Goal: Task Accomplishment & Management: Manage account settings

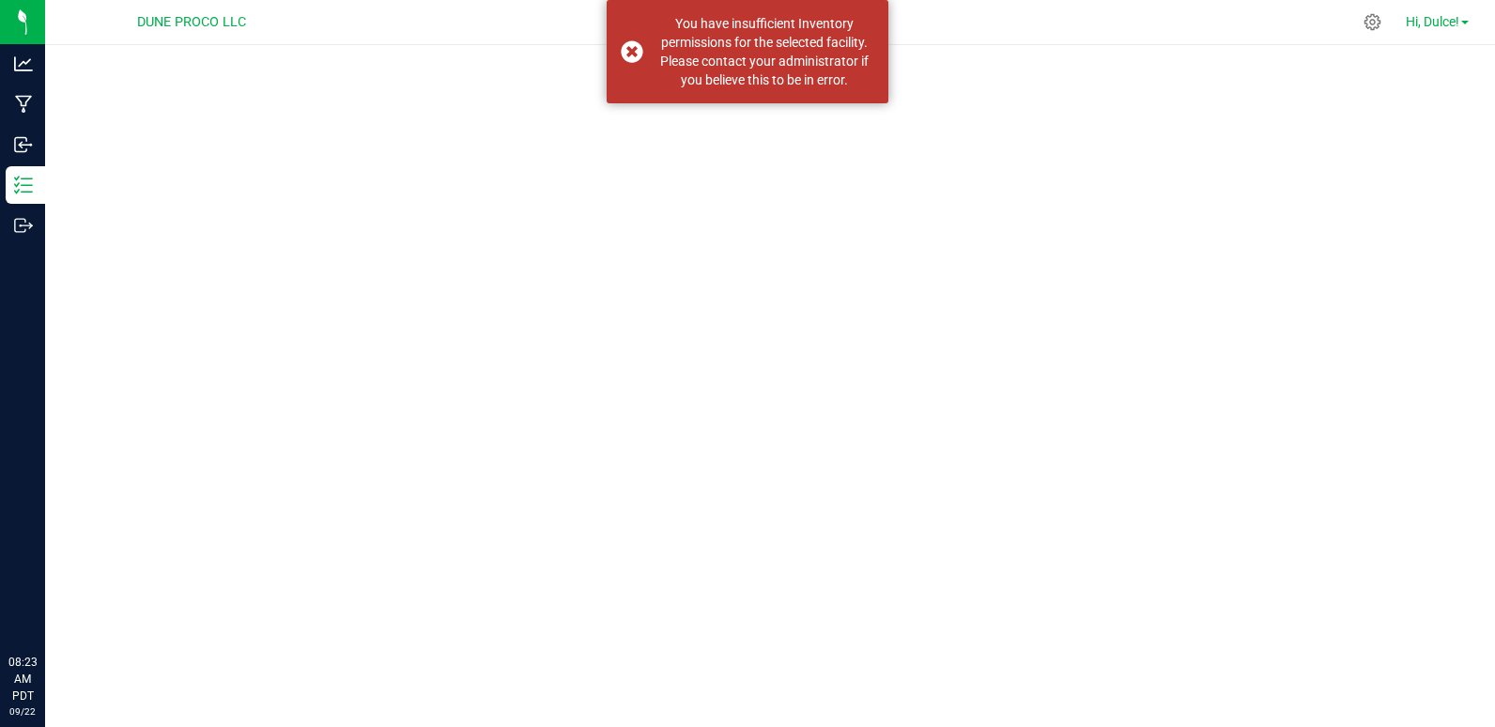
click at [1439, 21] on span "Hi, Dulce!" at bounding box center [1433, 21] width 54 height 15
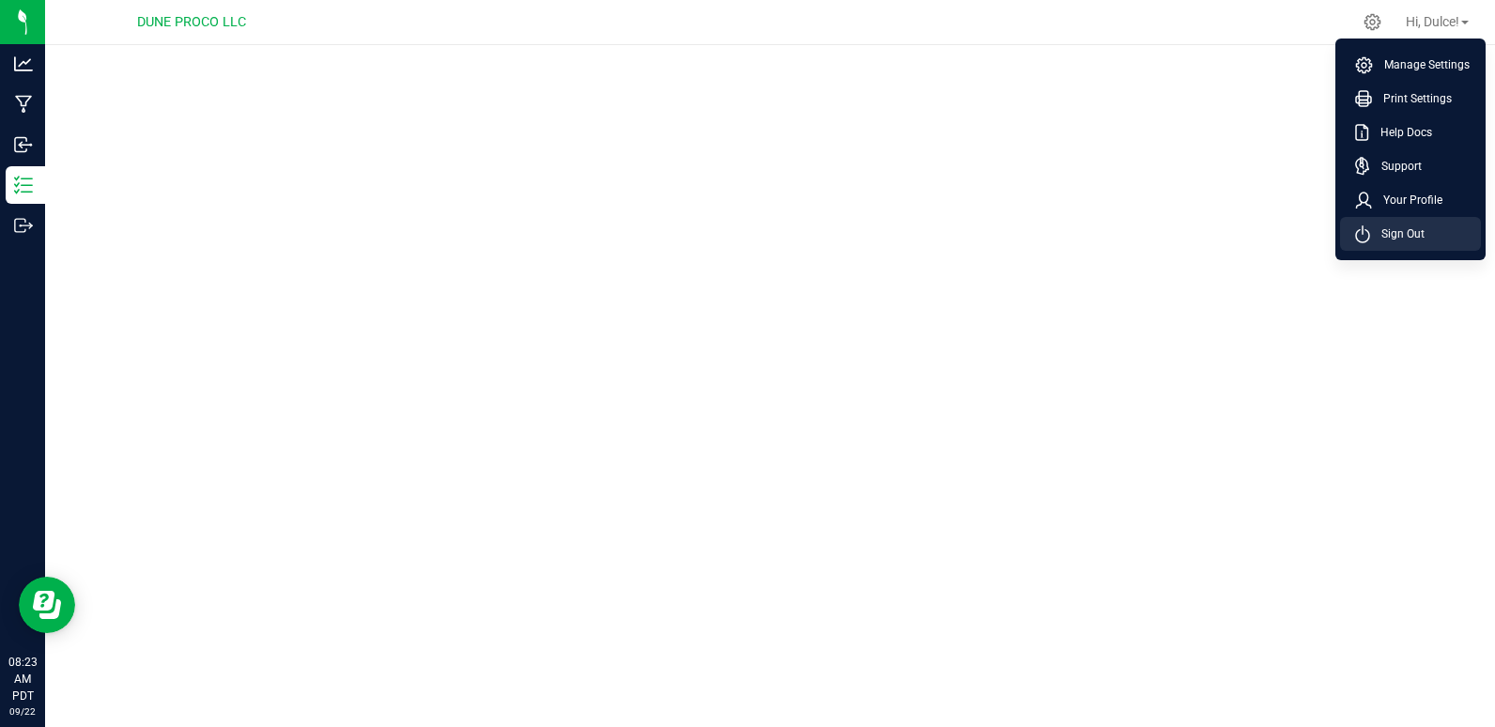
click at [1388, 228] on span "Sign Out" at bounding box center [1398, 234] width 54 height 19
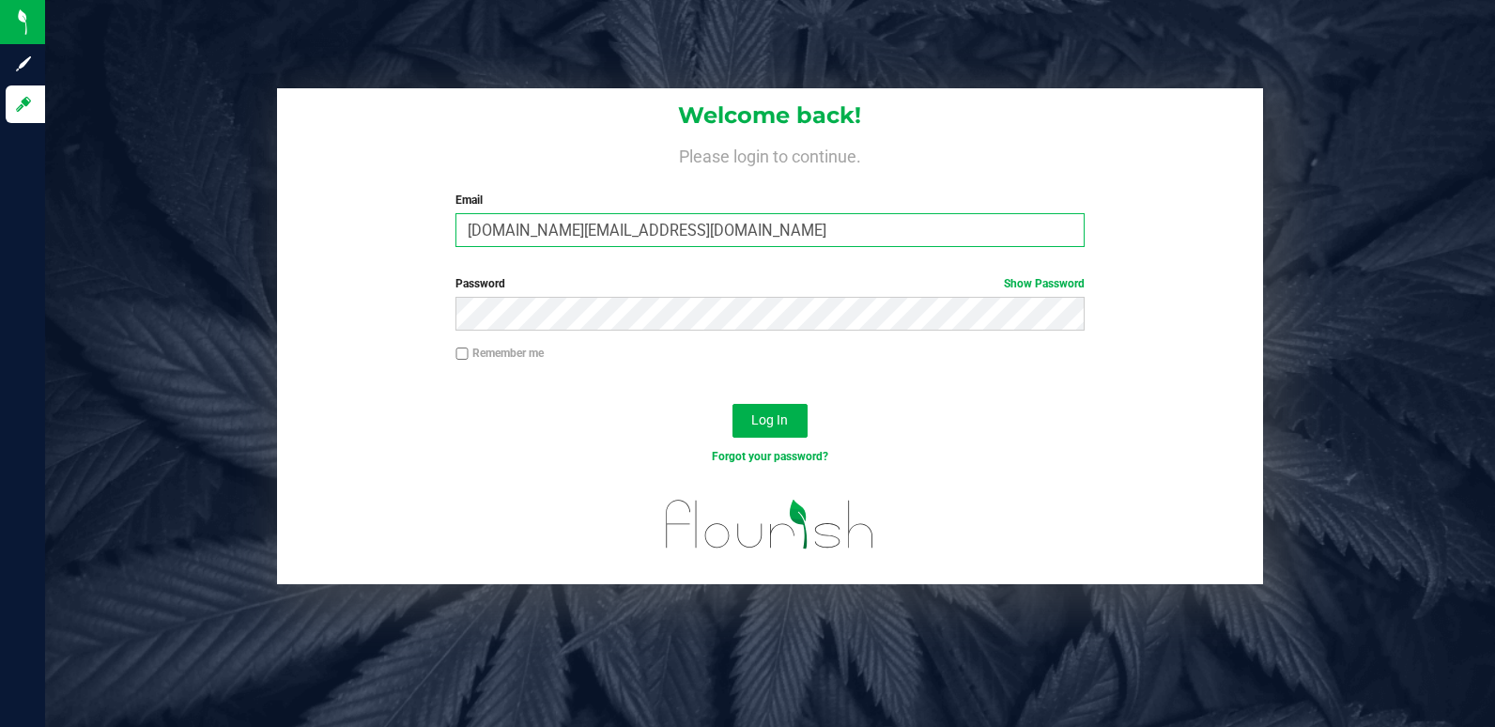
click at [874, 242] on input "dulce.montenegro.pro@perfectharvestco.com" at bounding box center [770, 230] width 629 height 34
type input "kean.mallory@perfectharvestco.com"
click at [769, 426] on span "Log In" at bounding box center [769, 419] width 37 height 15
